Goal: Ask a question

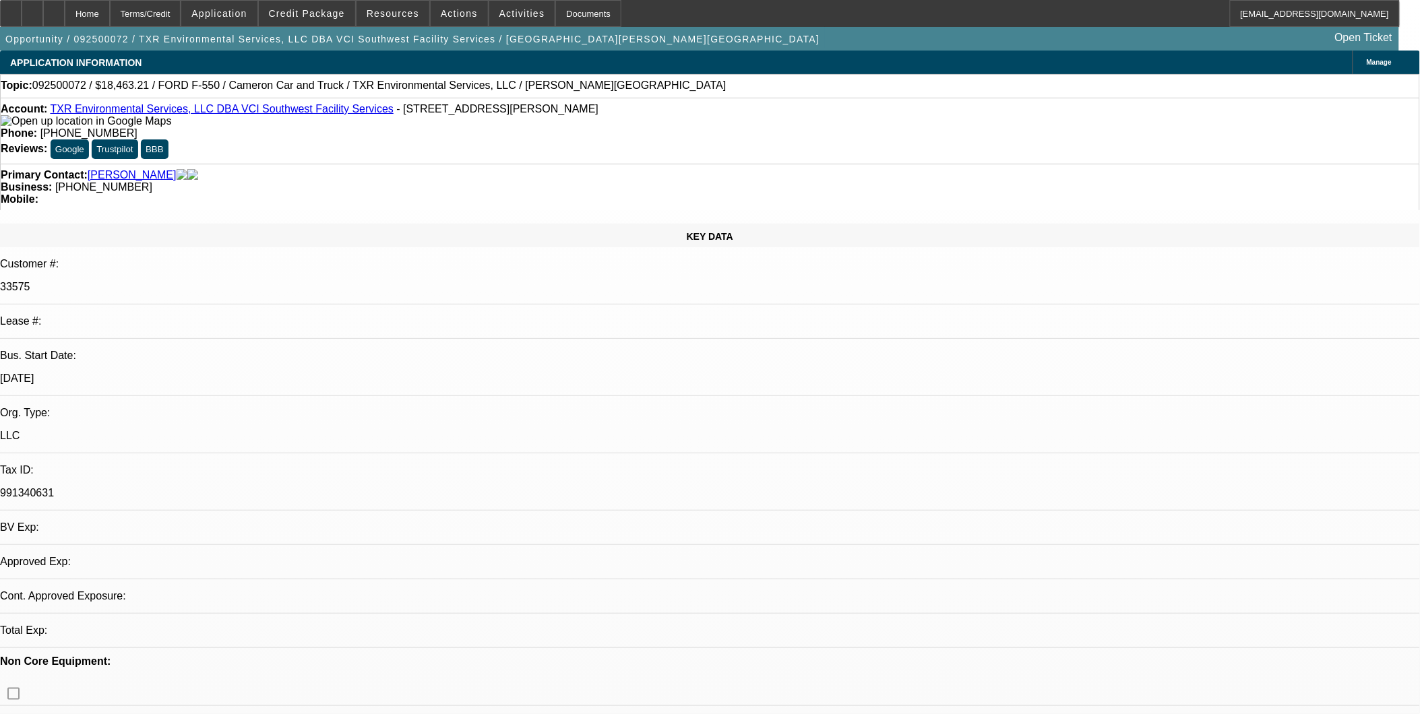
select select "0"
select select "2"
select select "0.1"
select select "0"
select select "2"
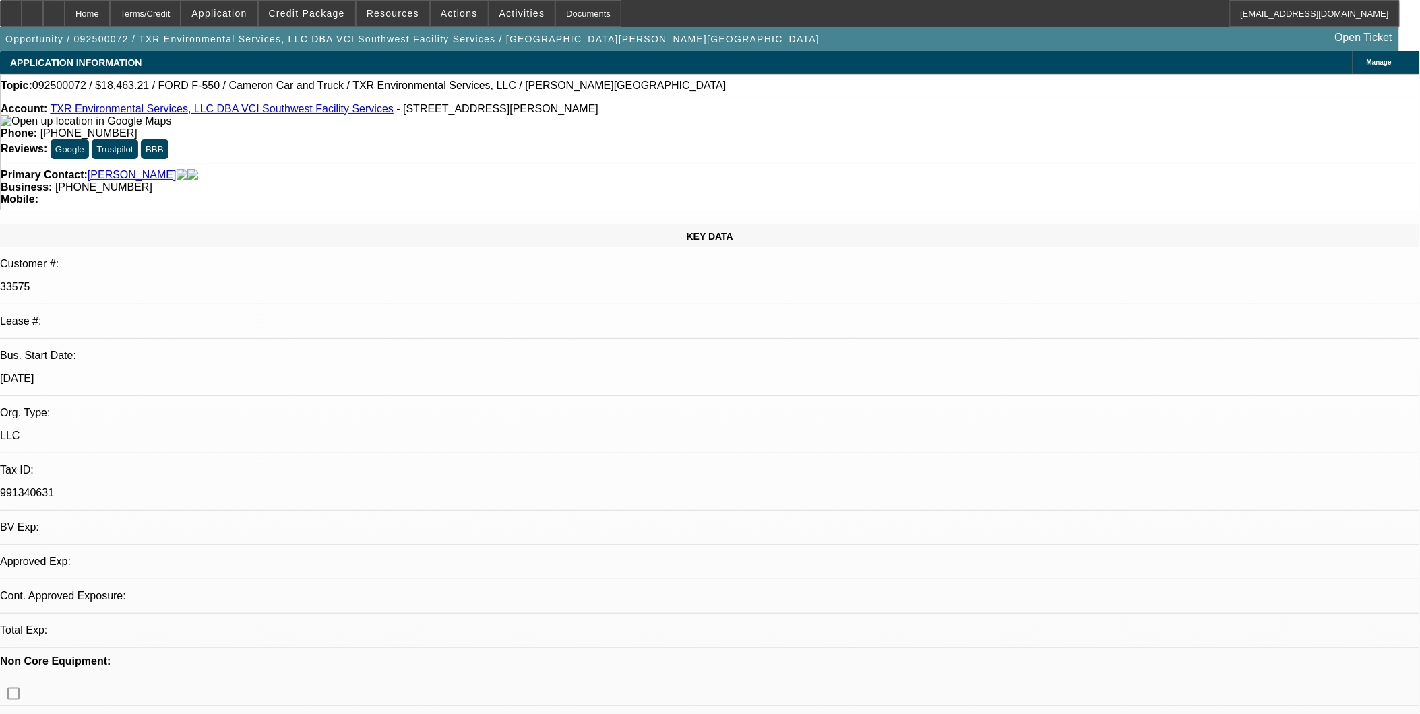
select select "0.1"
select select "2"
select select "0.1"
select select "1"
select select "2"
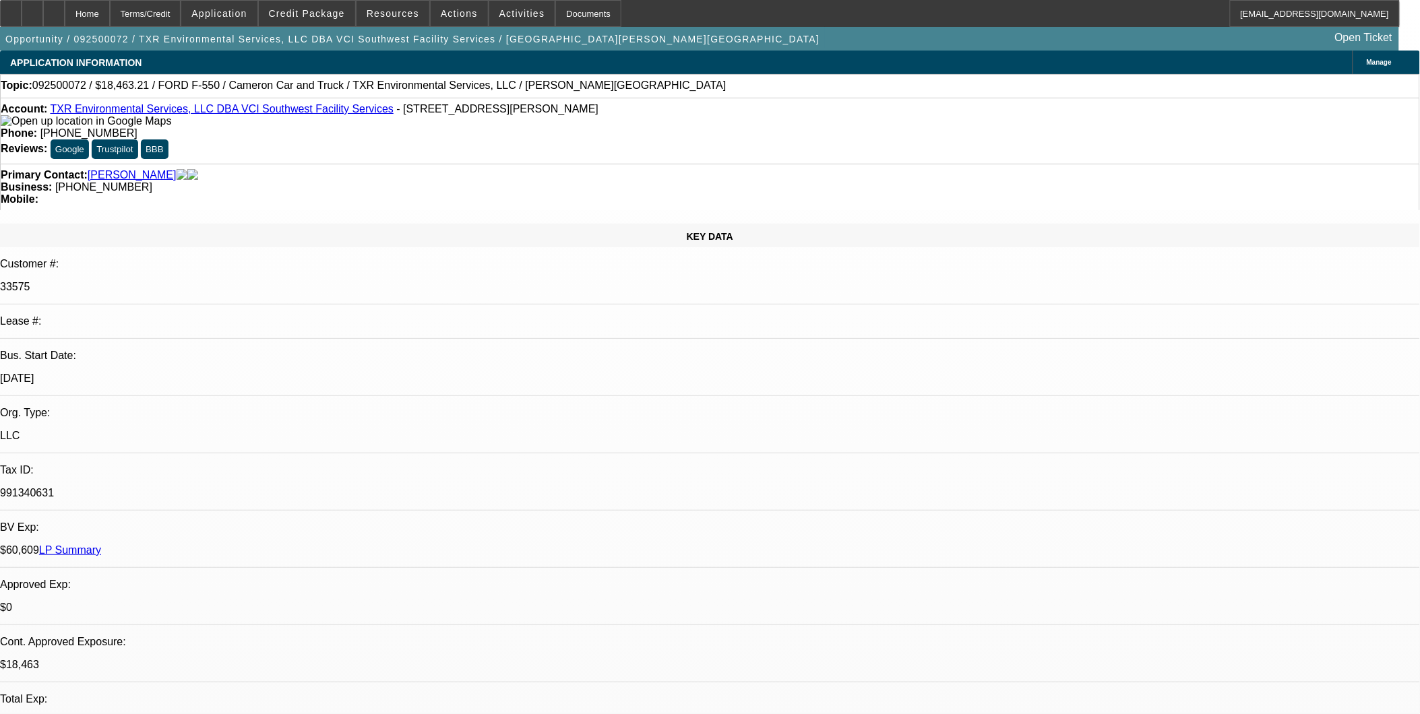
select select "4"
select select "1"
select select "2"
select select "4"
select select "1"
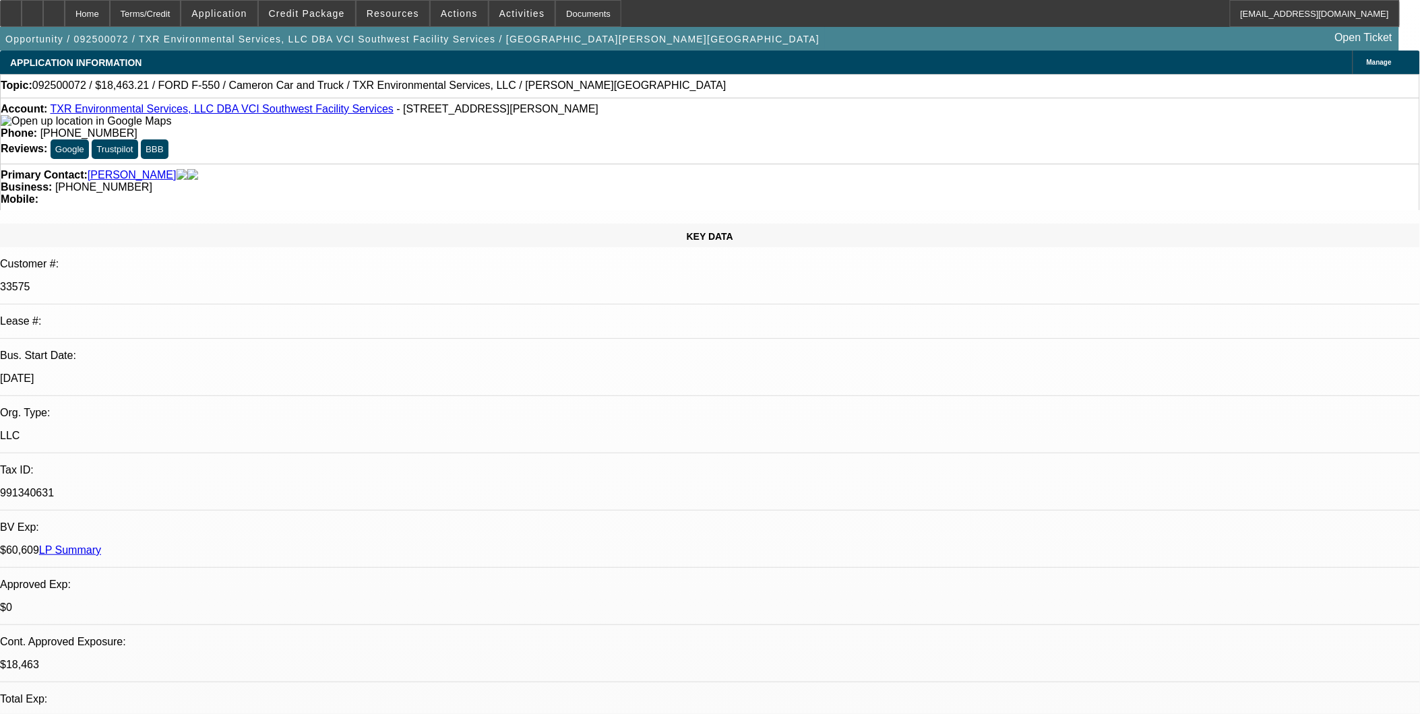
select select "2"
select select "4"
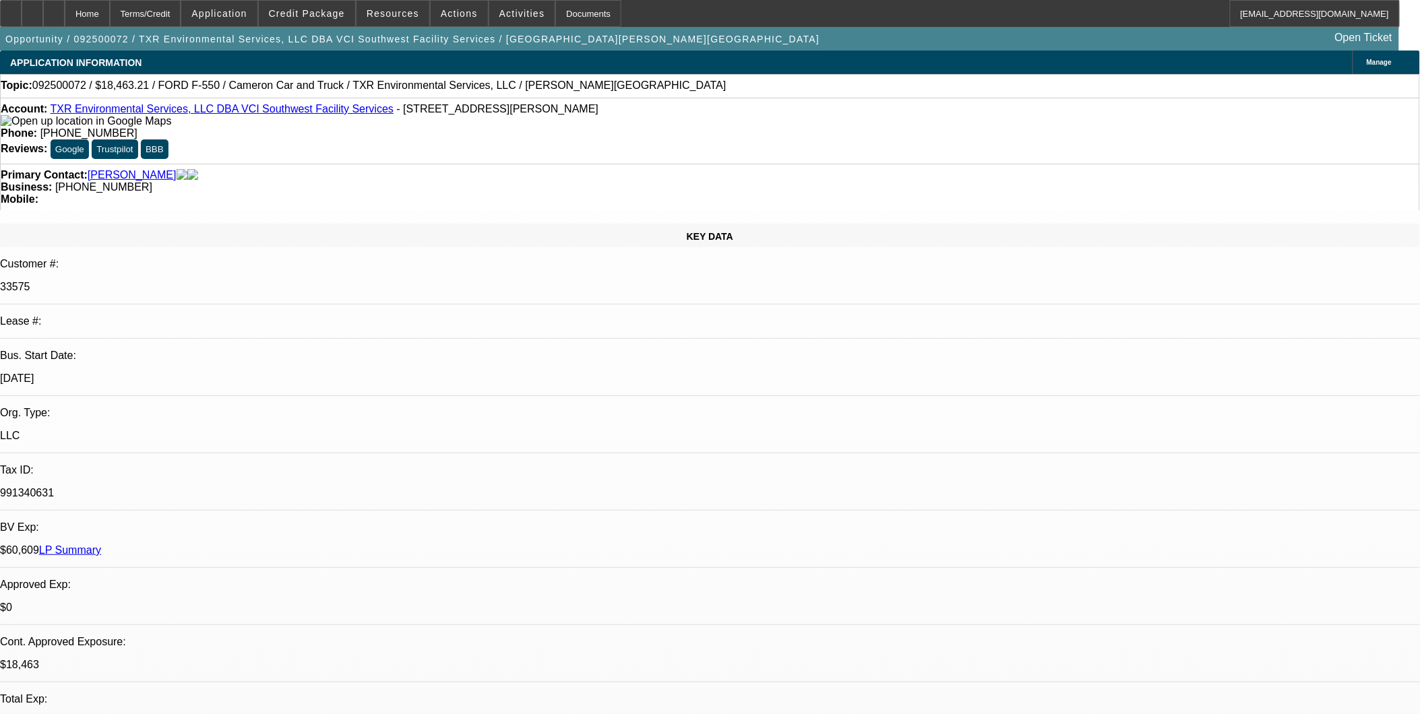
drag, startPoint x: 1054, startPoint y: 277, endPoint x: 1058, endPoint y: 268, distance: 9.7
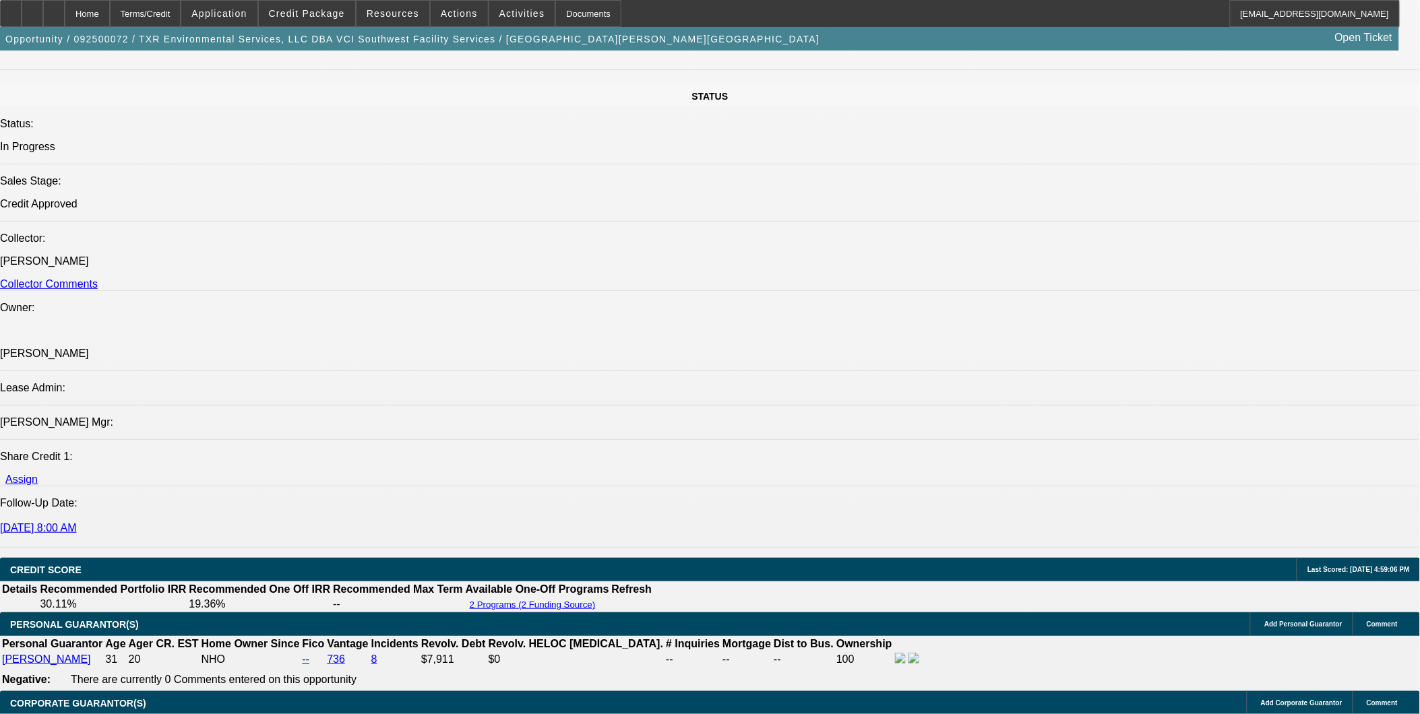
scroll to position [1947, 0]
